Goal: Task Accomplishment & Management: Manage account settings

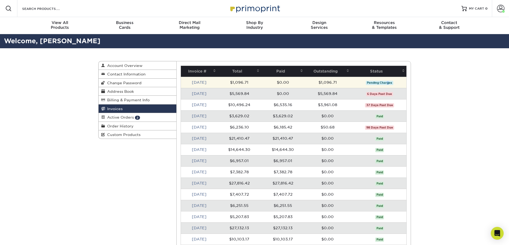
click at [388, 82] on span "Pending Charges" at bounding box center [380, 83] width 28 height 4
click at [202, 84] on link "[DATE]" at bounding box center [199, 82] width 15 height 4
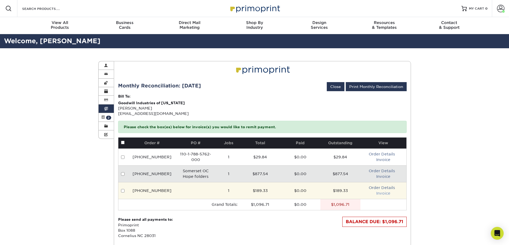
click at [385, 193] on link "Invoice" at bounding box center [383, 193] width 14 height 4
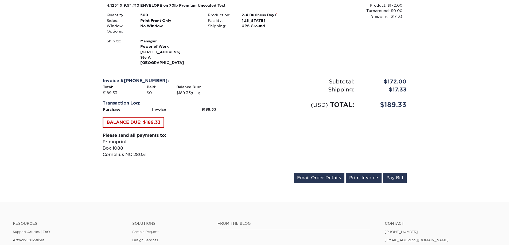
scroll to position [133, 0]
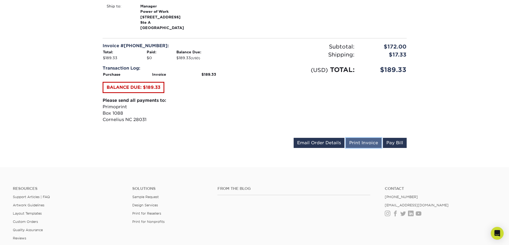
click at [365, 143] on link "Print Invoice" at bounding box center [363, 143] width 36 height 10
